Goal: Transaction & Acquisition: Purchase product/service

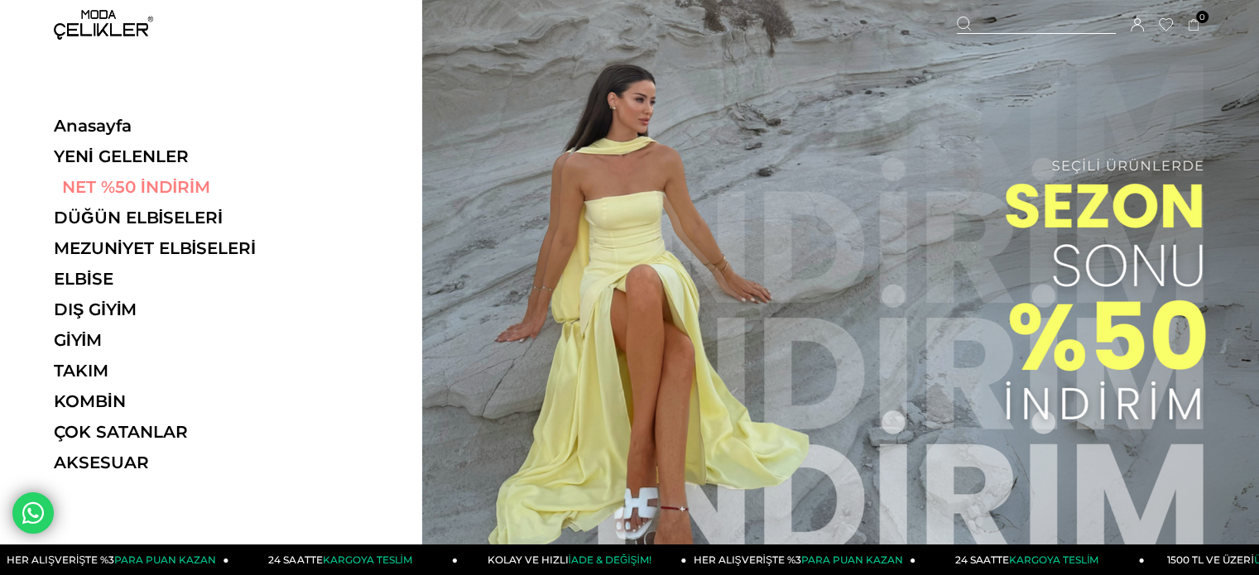
click at [133, 179] on link "NET %50 İNDİRİM" at bounding box center [168, 187] width 228 height 20
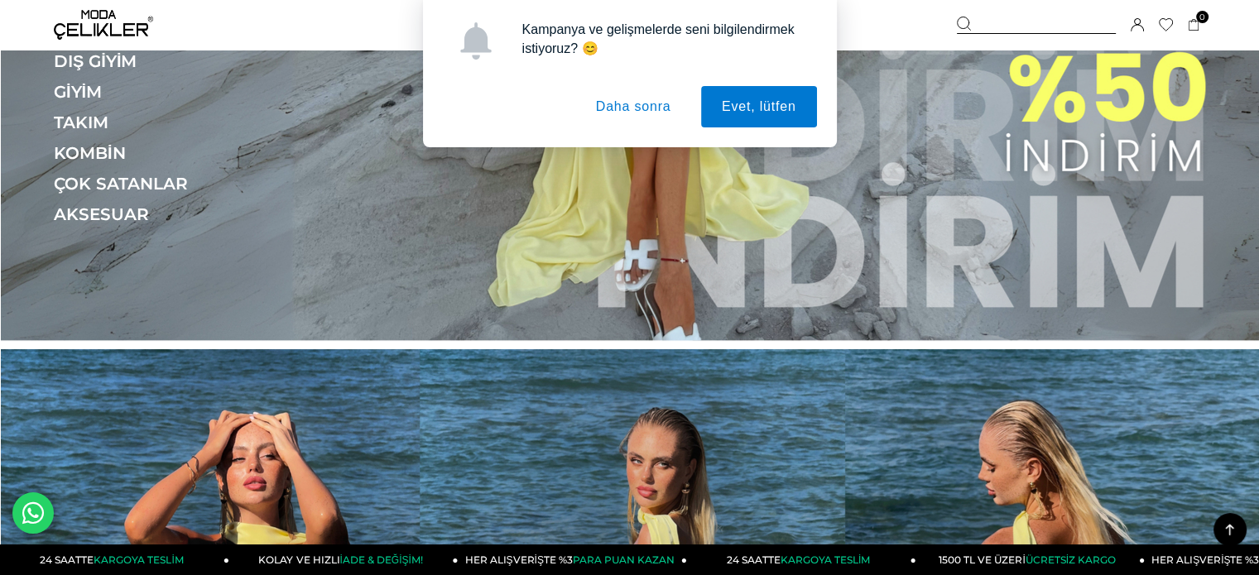
scroll to position [579, 0]
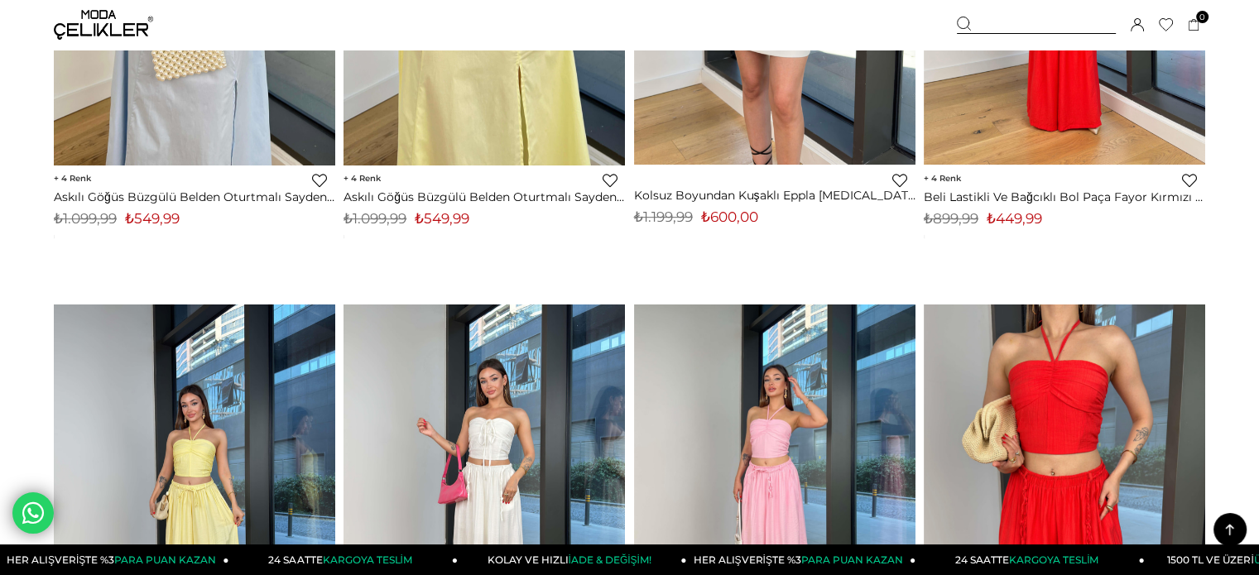
scroll to position [993, 0]
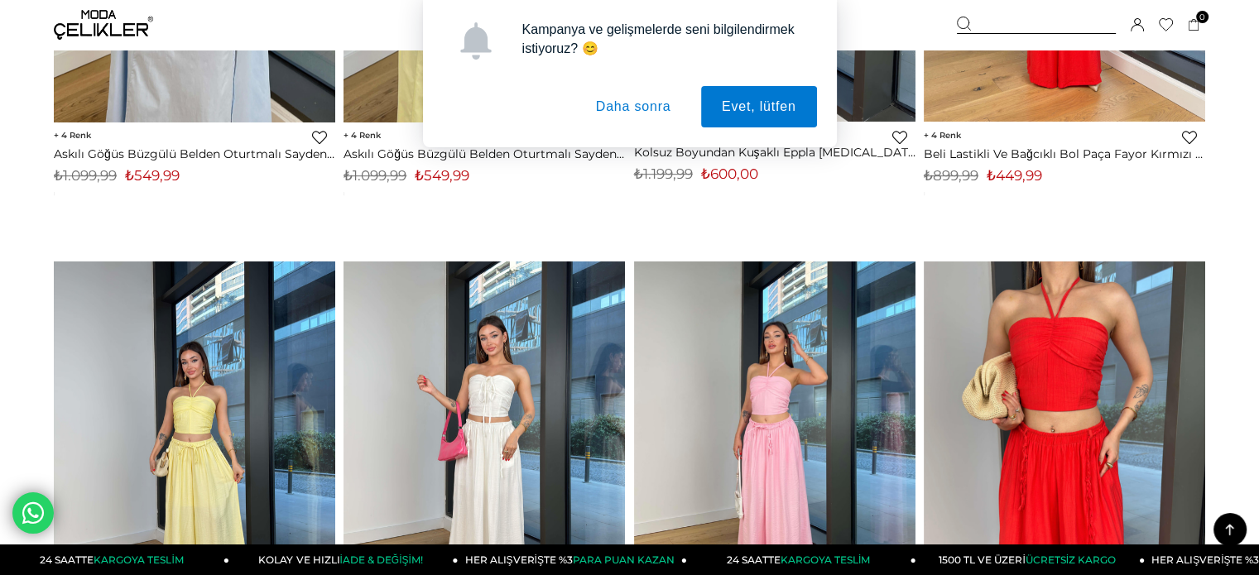
click at [648, 110] on button "Daha sonra" at bounding box center [633, 106] width 117 height 41
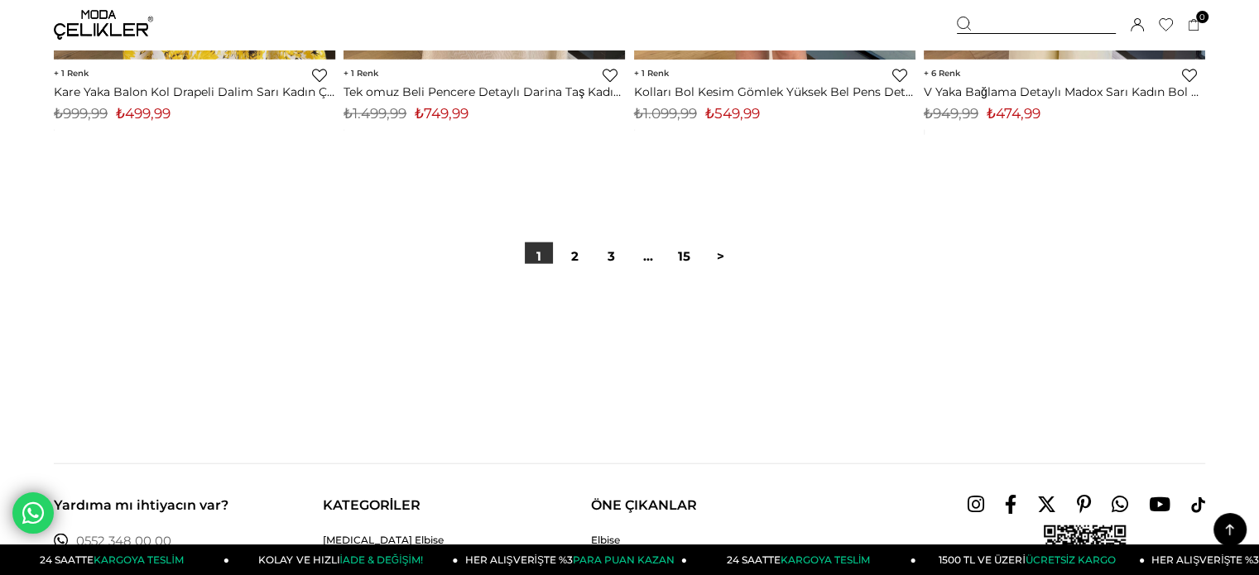
scroll to position [10343, 0]
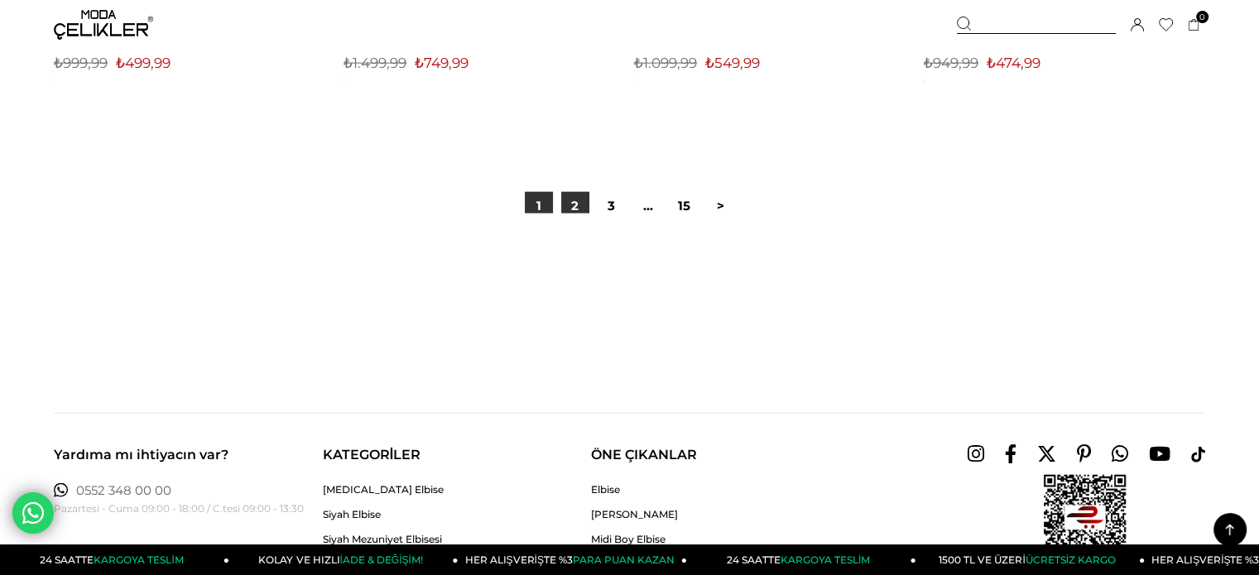
click at [567, 204] on link "2" at bounding box center [575, 206] width 28 height 28
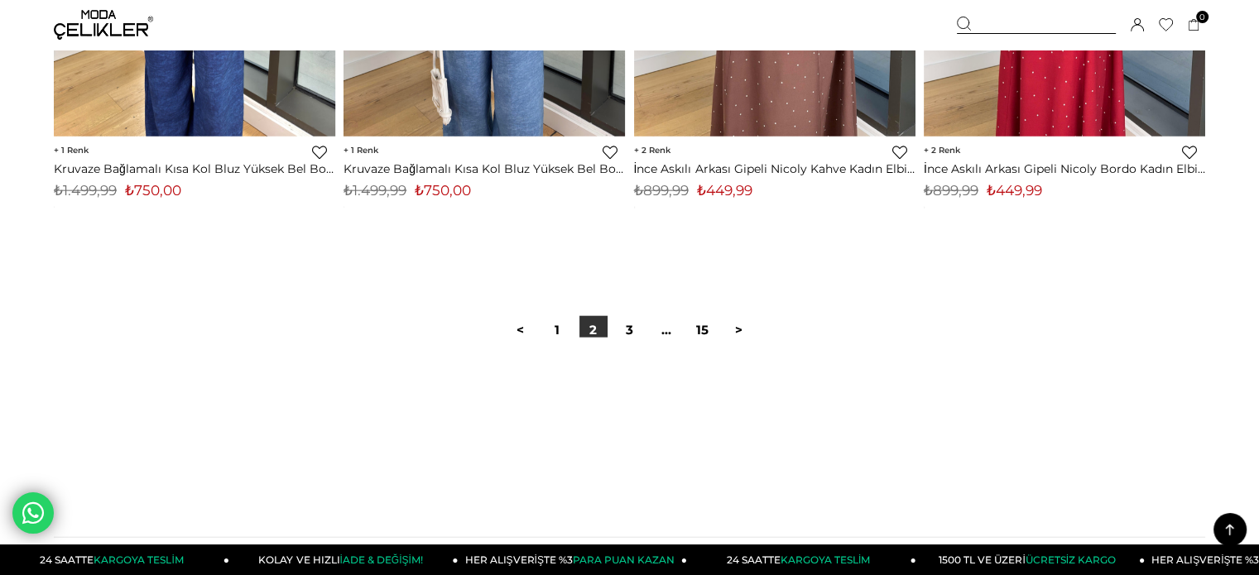
scroll to position [10343, 0]
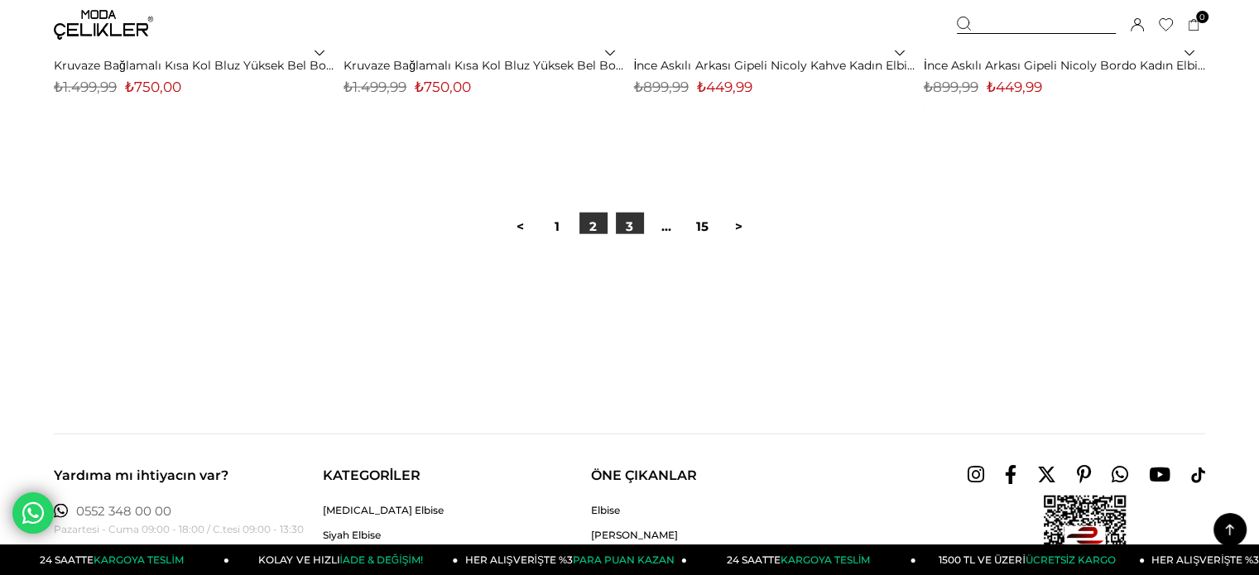
click at [623, 233] on link "3" at bounding box center [630, 227] width 28 height 28
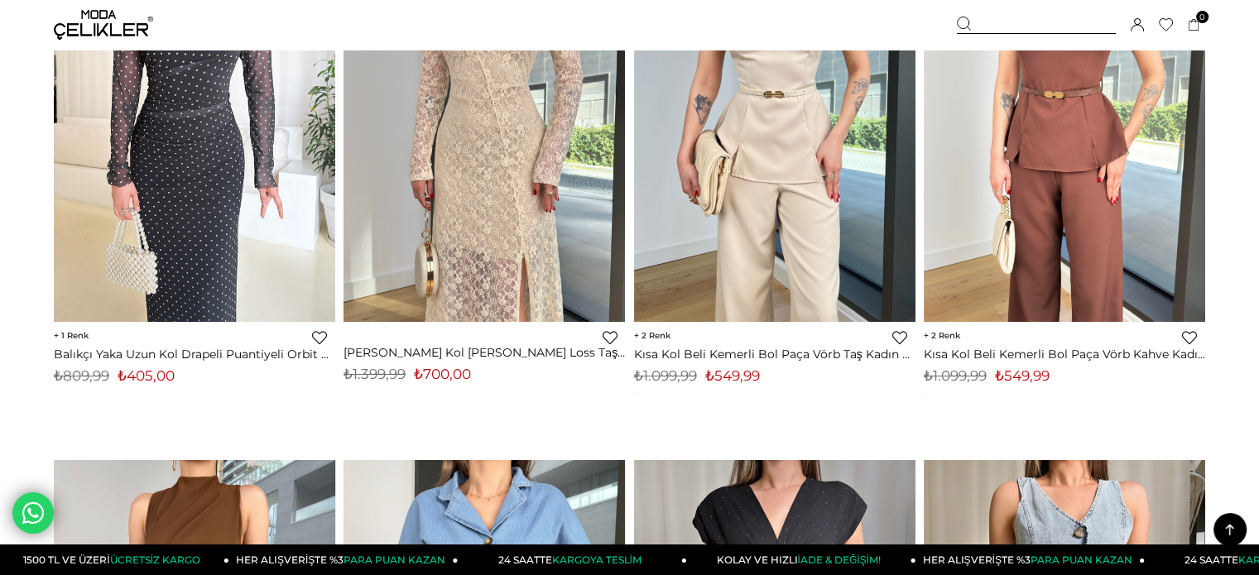
scroll to position [6206, 0]
